Goal: Information Seeking & Learning: Learn about a topic

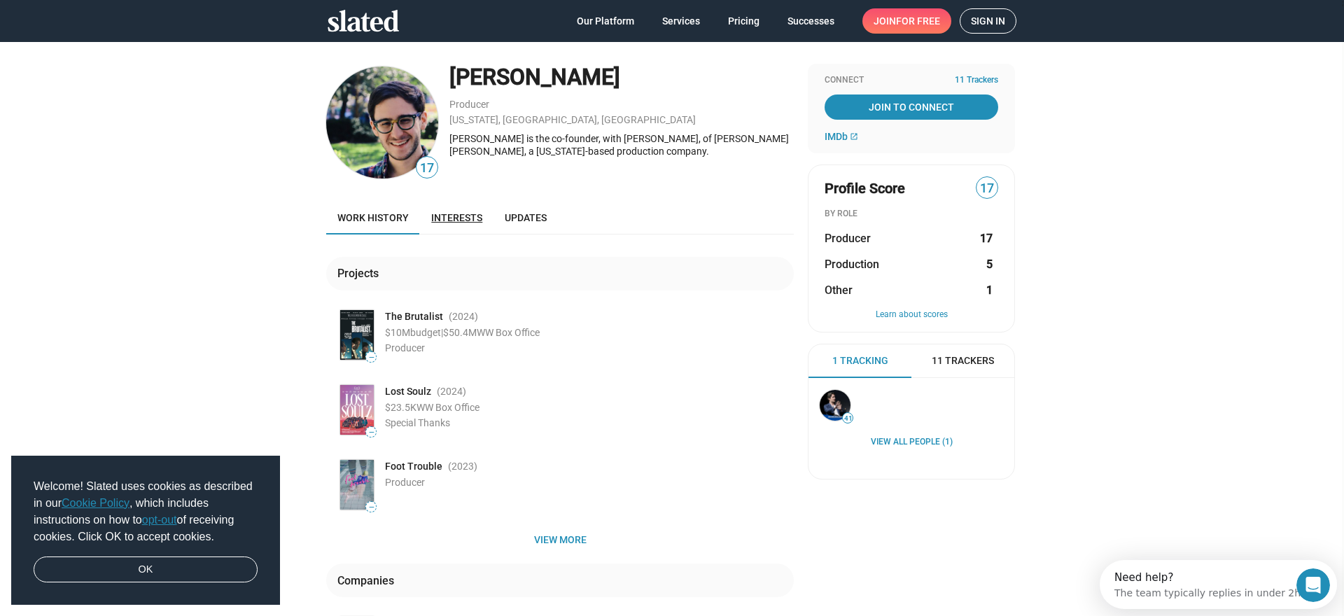
click at [467, 220] on span "Interests" at bounding box center [456, 217] width 51 height 11
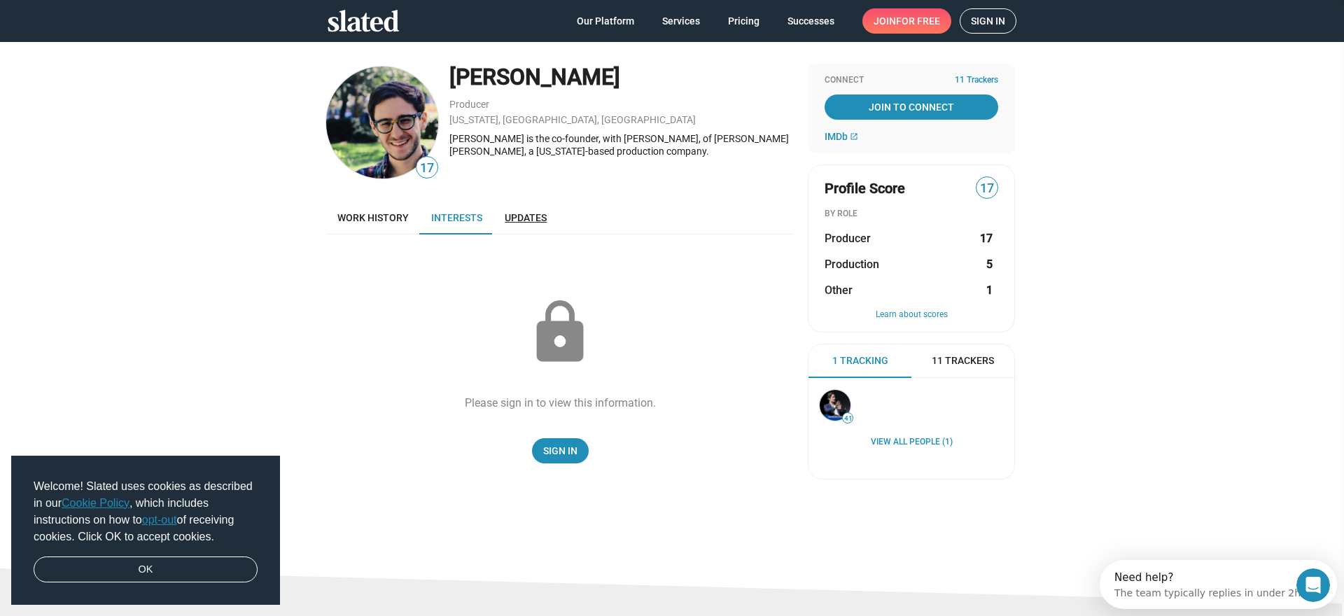
click at [523, 212] on span "Updates" at bounding box center [526, 217] width 42 height 11
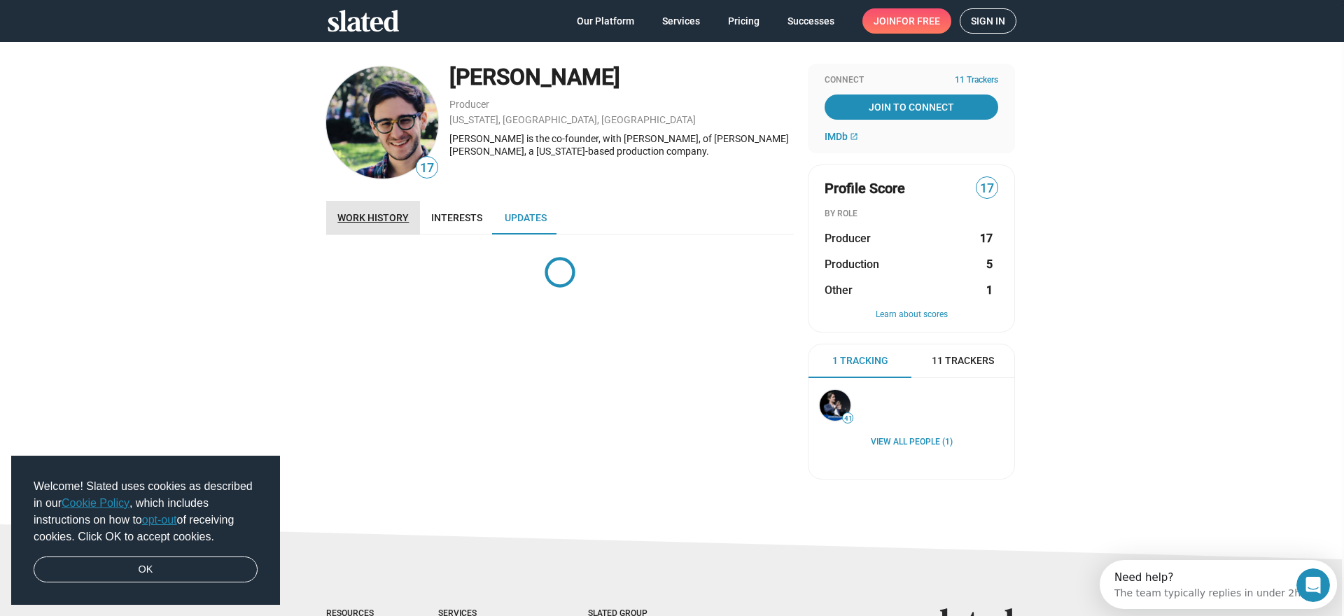
click at [409, 212] on link "Work history" at bounding box center [373, 218] width 94 height 34
